Goal: Entertainment & Leisure: Browse casually

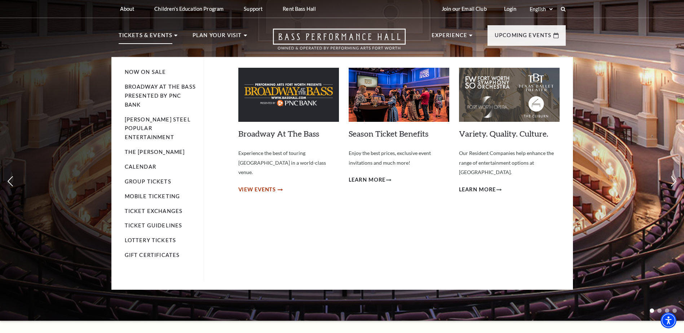
click at [259, 185] on span "View Events" at bounding box center [257, 189] width 38 height 9
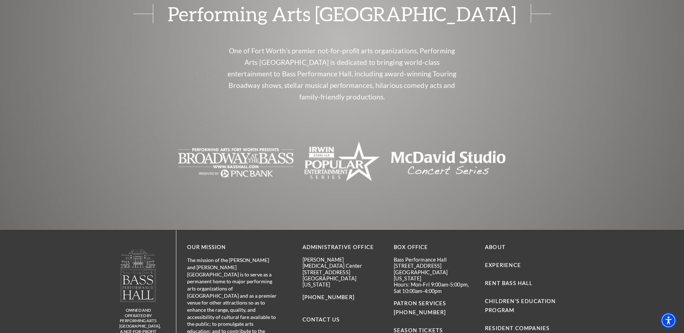
scroll to position [789, 0]
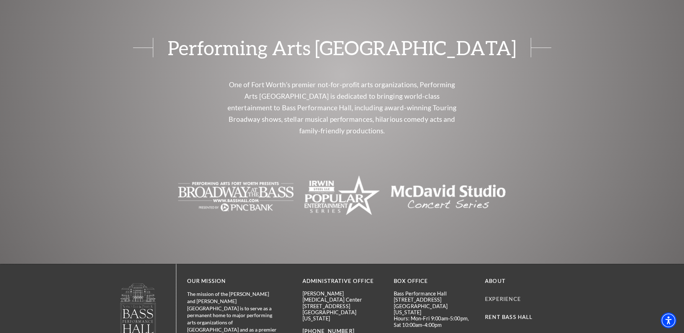
click at [492, 296] on link "Experience" at bounding box center [503, 299] width 36 height 6
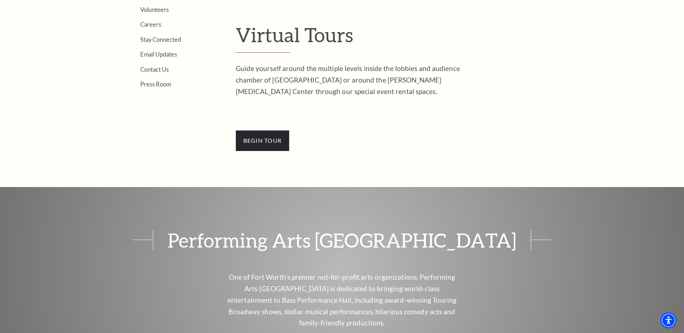
scroll to position [253, 0]
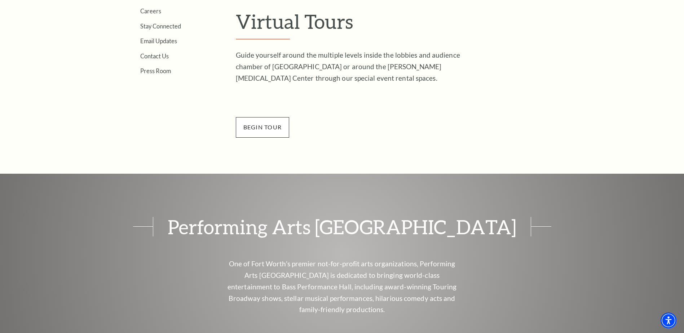
click at [260, 126] on span "BEGin Tour" at bounding box center [263, 127] width 54 height 20
click at [272, 136] on span "BEGin Tour" at bounding box center [263, 127] width 54 height 20
